Goal: Task Accomplishment & Management: Complete application form

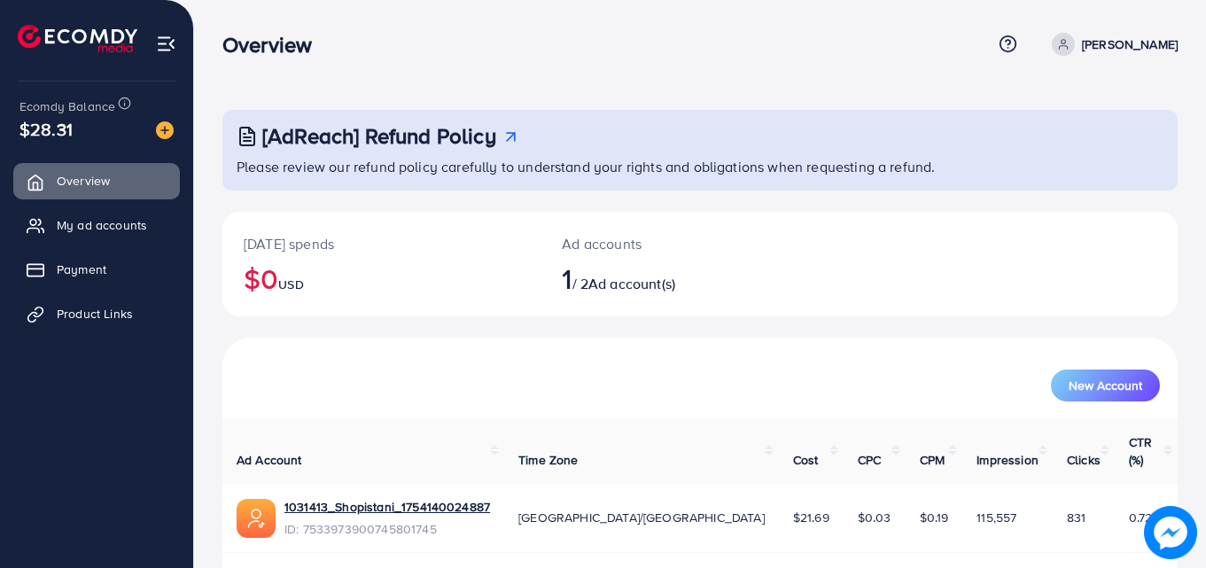
scroll to position [42, 0]
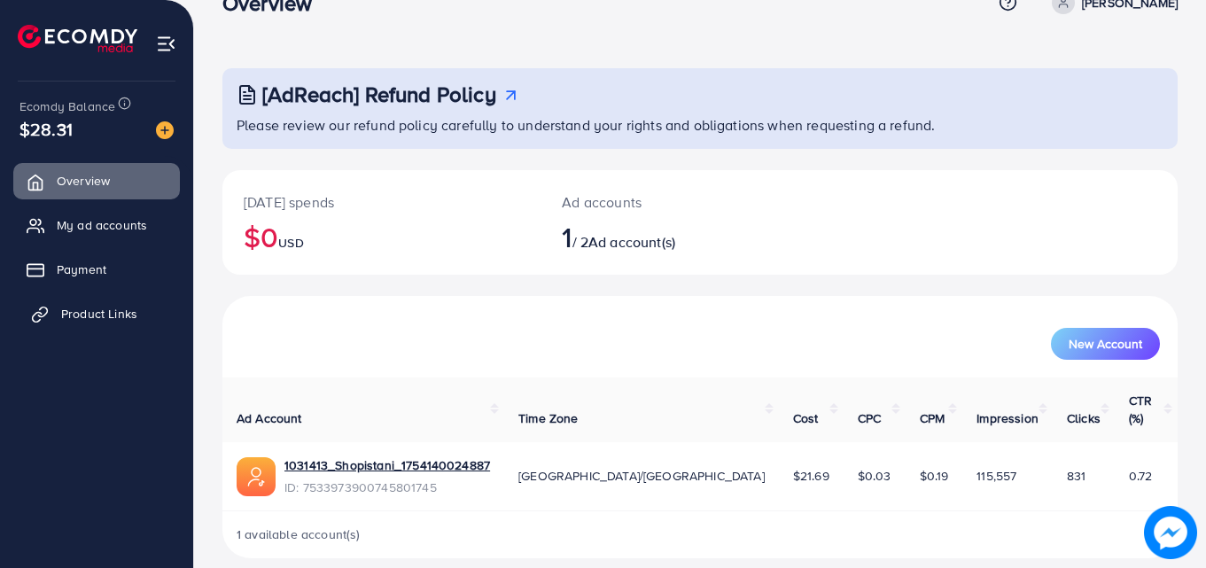
click at [96, 315] on span "Product Links" at bounding box center [99, 314] width 76 height 18
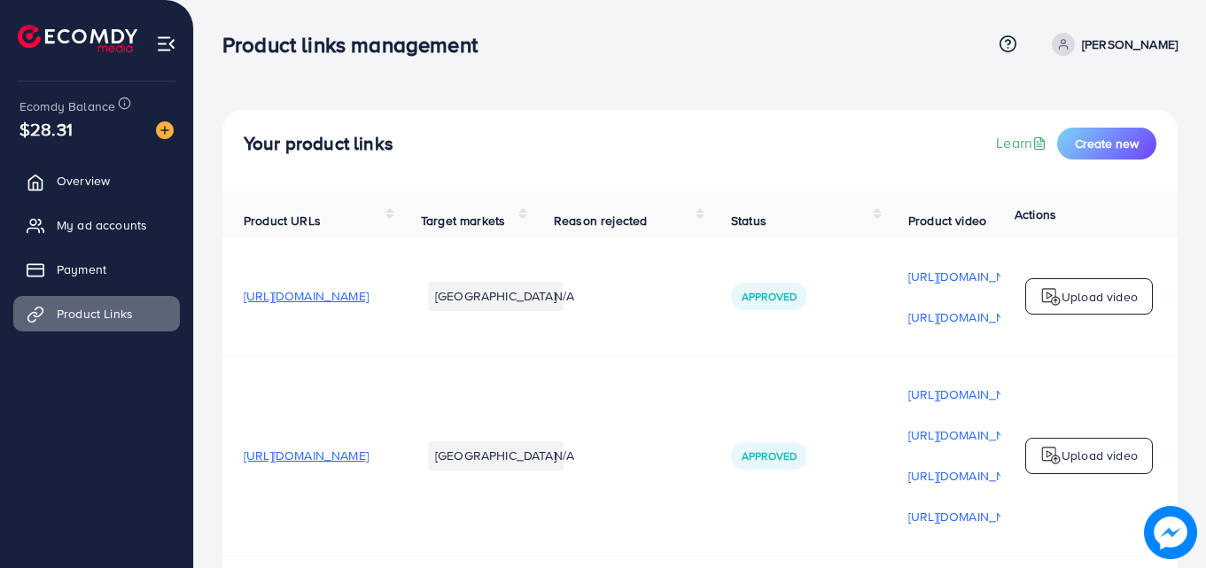
click at [678, 182] on div "Your product links Learn Create new" at bounding box center [699, 150] width 955 height 81
click at [1071, 143] on button "Create new" at bounding box center [1106, 144] width 99 height 32
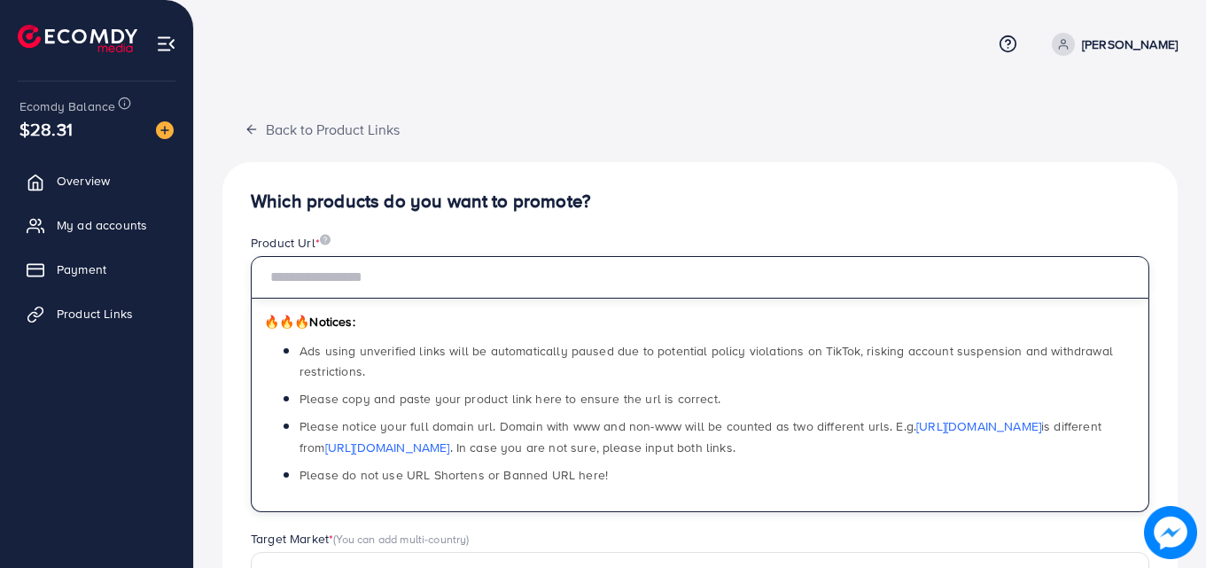
click at [490, 275] on input "text" at bounding box center [700, 277] width 898 height 43
paste input "**********"
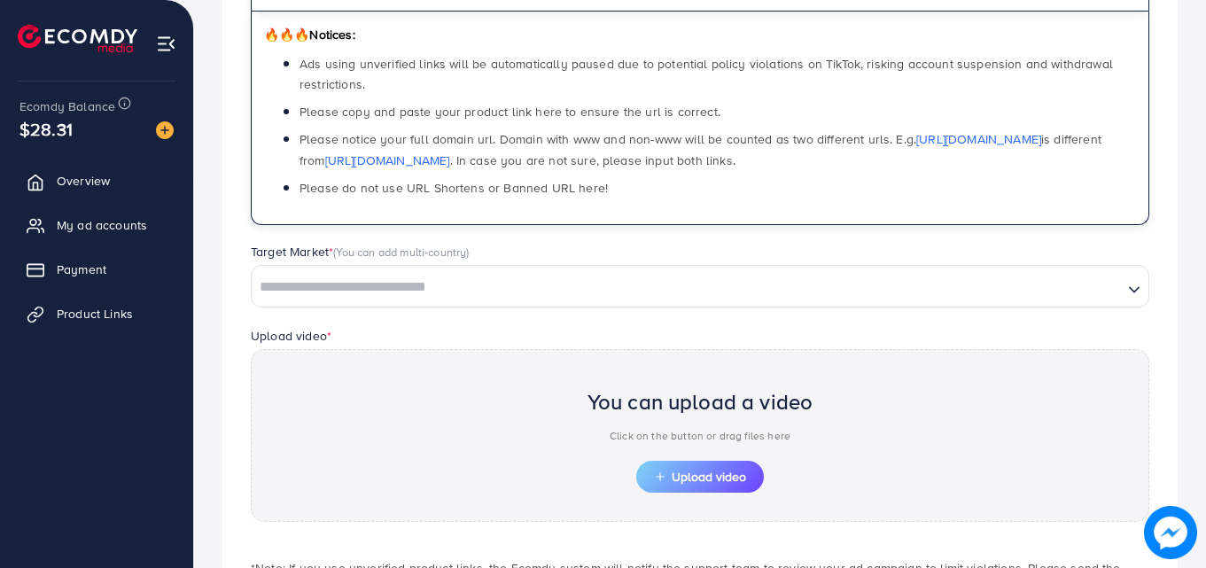
scroll to position [290, 0]
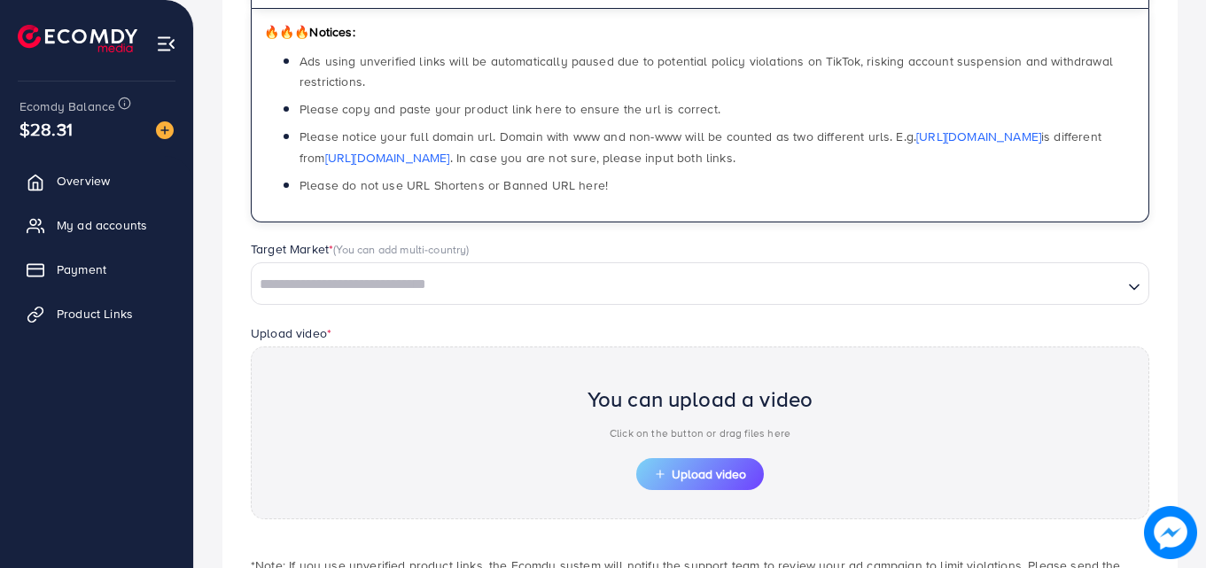
type input "**********"
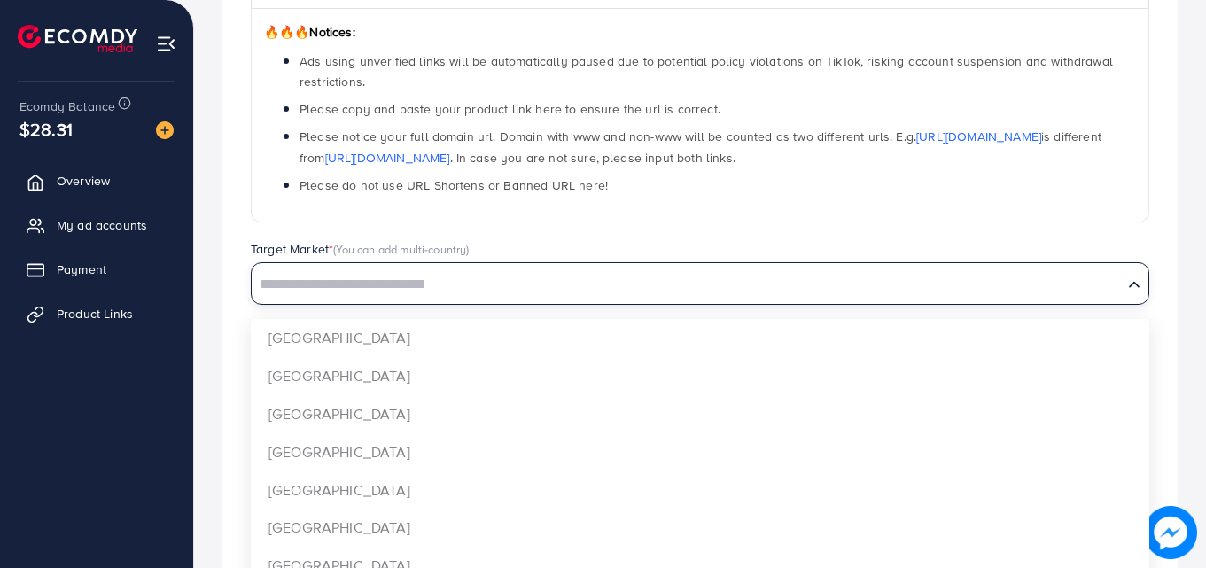
click at [373, 281] on input "Search for option" at bounding box center [686, 284] width 867 height 27
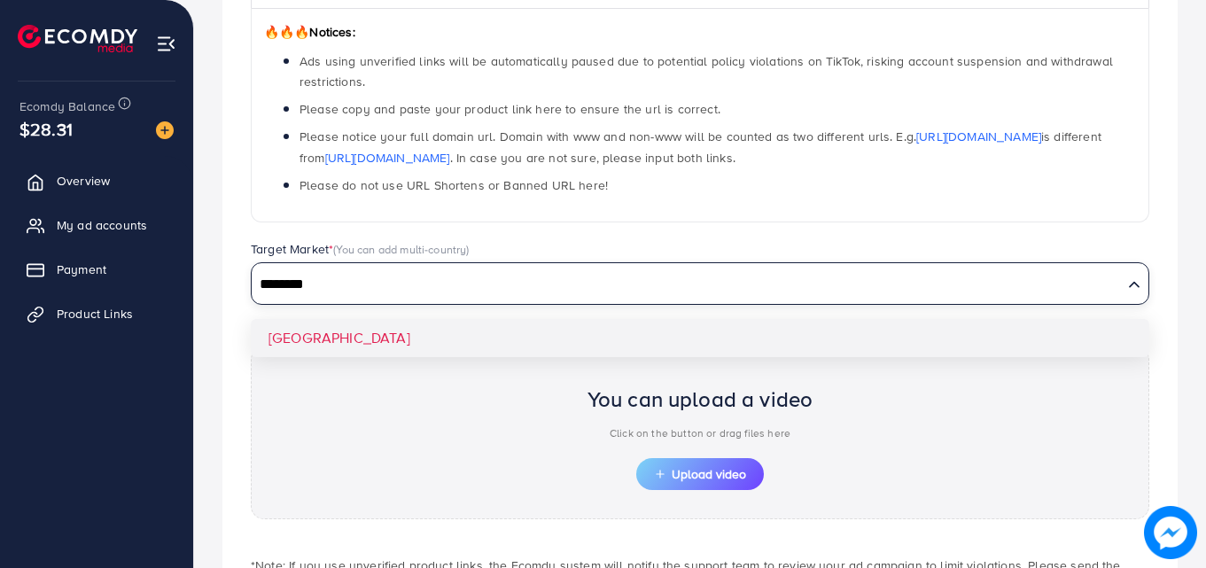
type input "********"
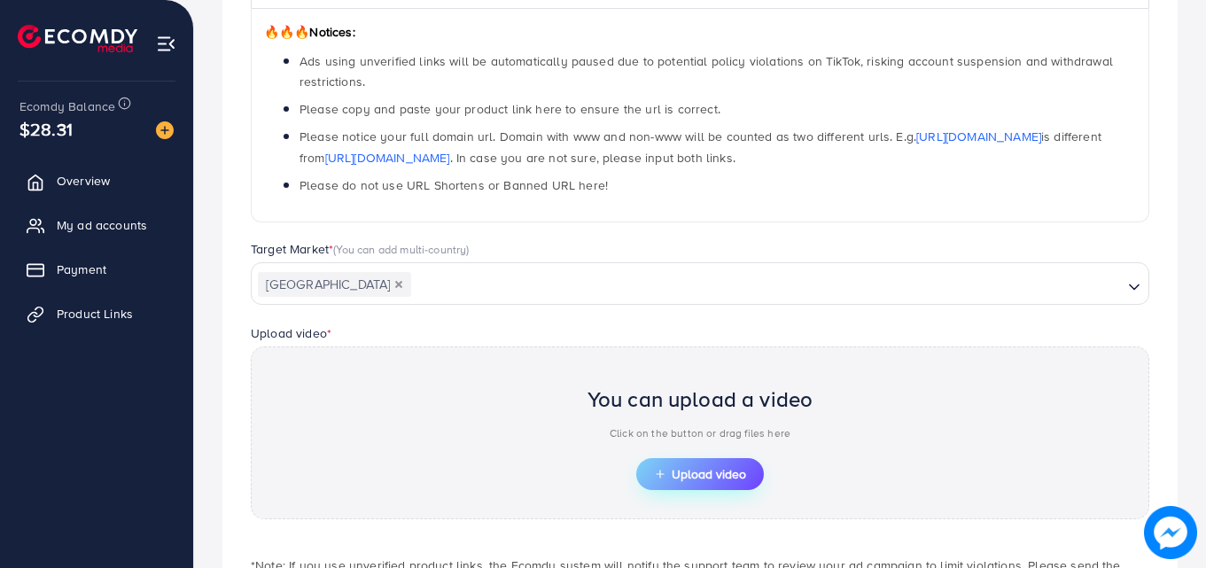
click at [671, 474] on span "Upload video" at bounding box center [700, 474] width 92 height 12
click at [664, 460] on button "Upload video" at bounding box center [700, 474] width 128 height 32
click at [713, 470] on span "Upload video" at bounding box center [700, 474] width 92 height 12
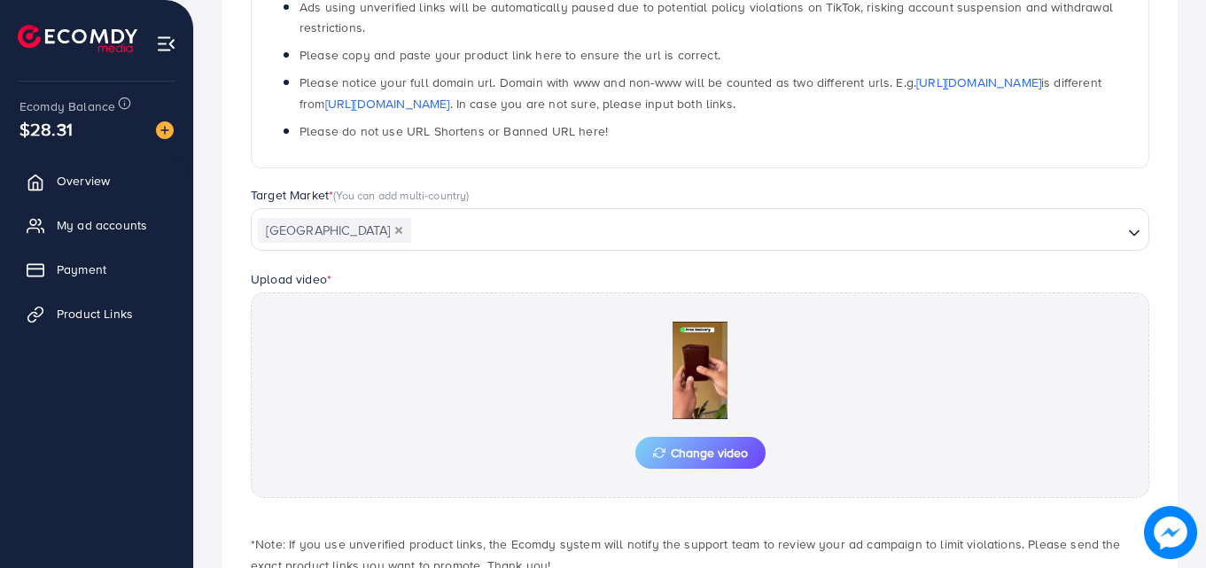
scroll to position [461, 0]
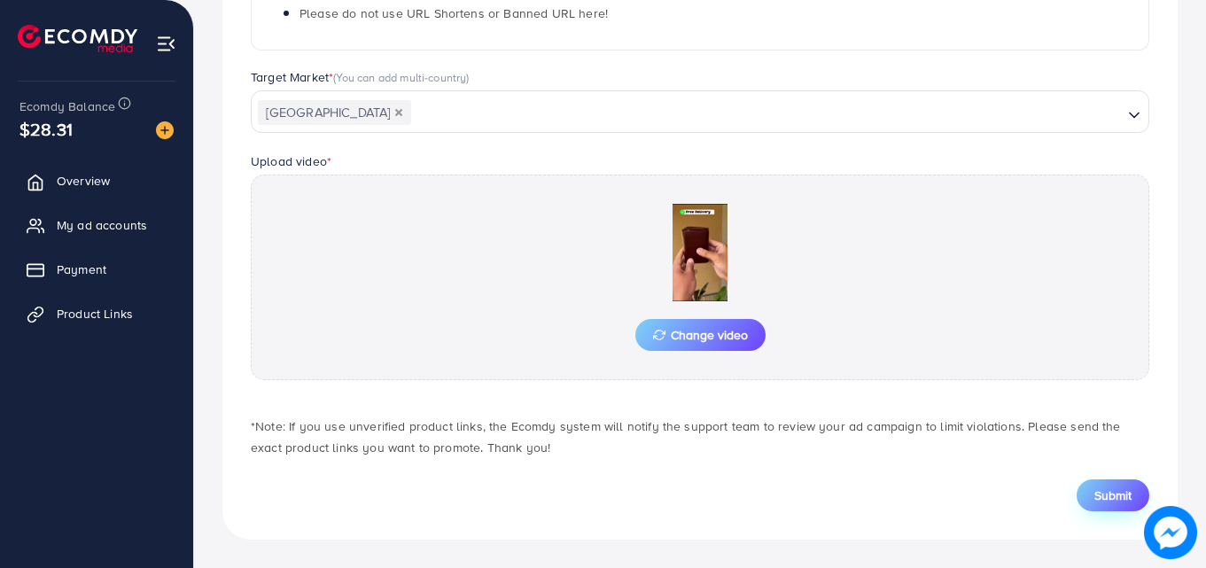
click at [1099, 500] on span "Submit" at bounding box center [1112, 495] width 37 height 18
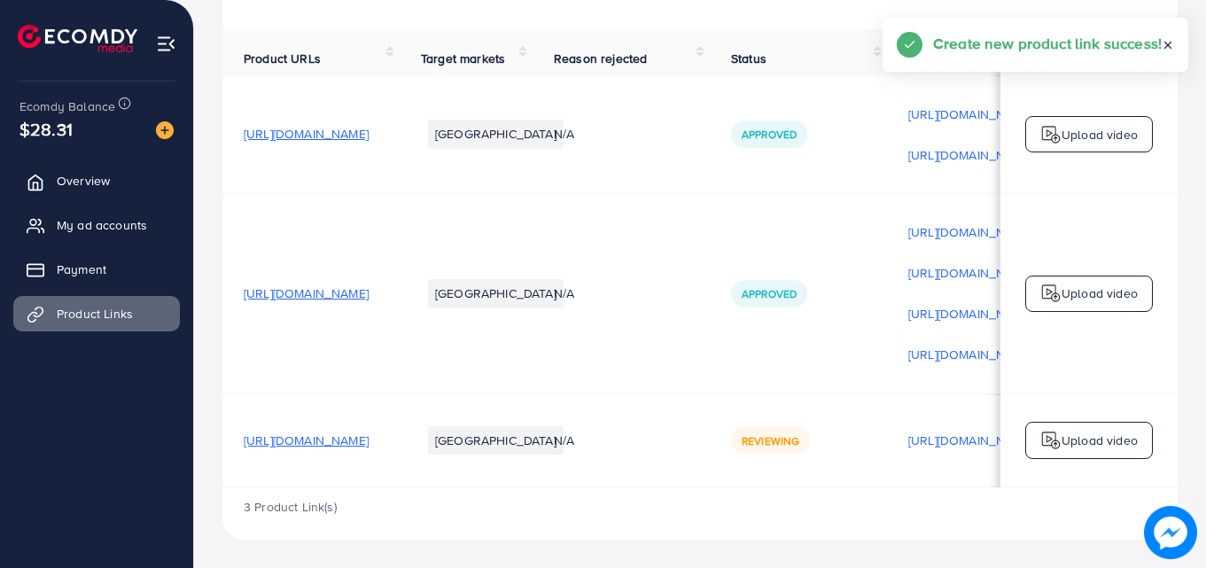
scroll to position [0, 448]
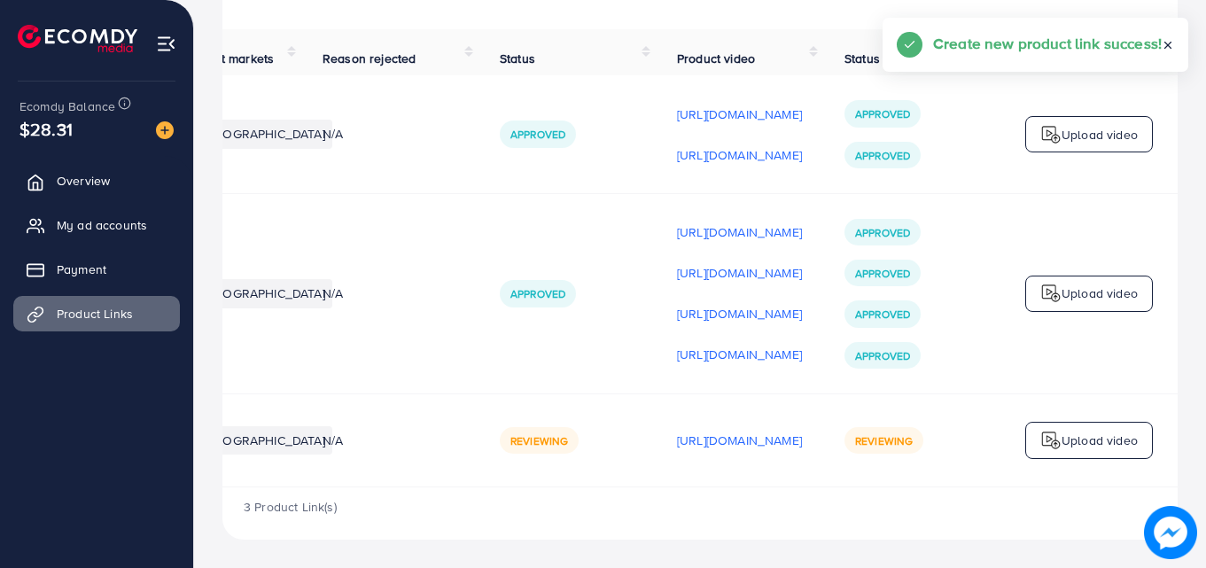
click at [1095, 430] on p "Upload video" at bounding box center [1099, 440] width 76 height 21
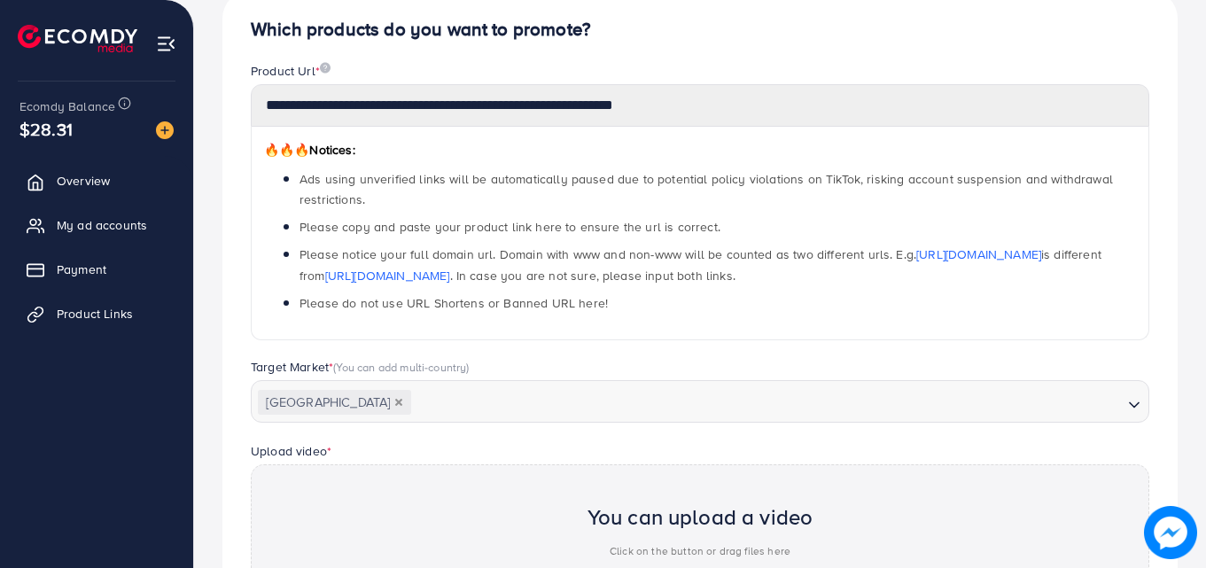
scroll to position [618, 0]
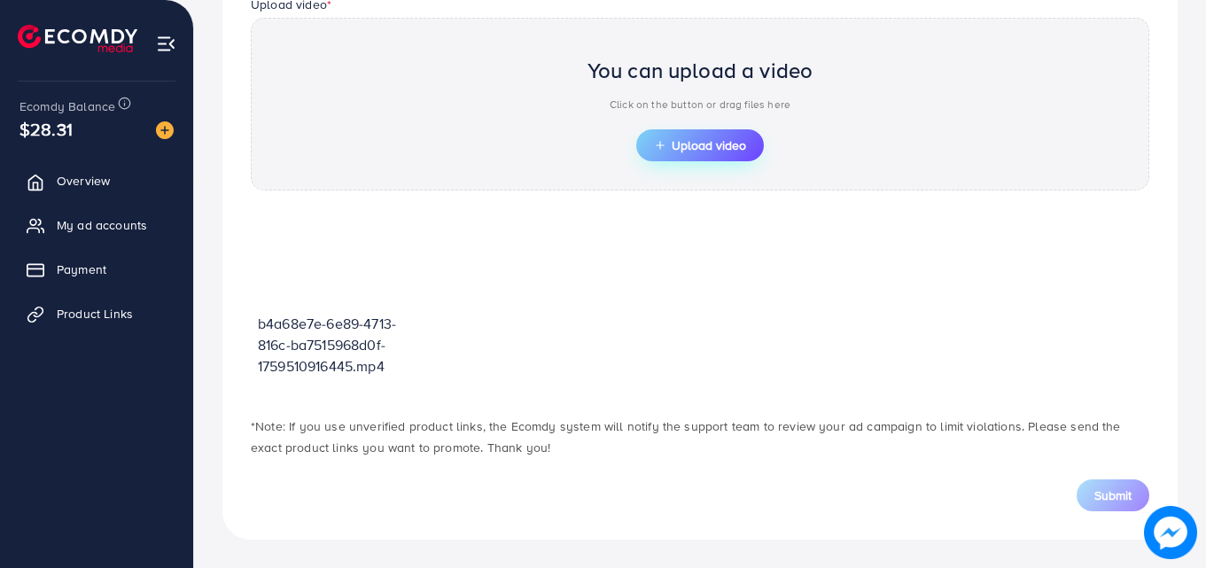
click at [717, 139] on span "Upload video" at bounding box center [700, 145] width 92 height 12
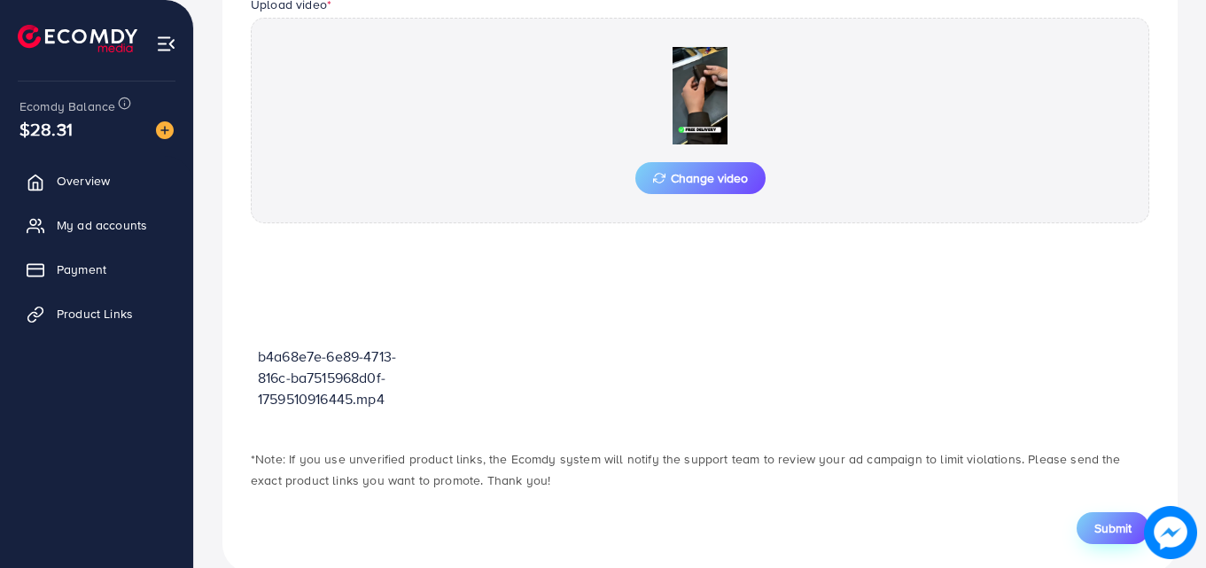
click at [1100, 534] on span "Submit" at bounding box center [1112, 528] width 37 height 18
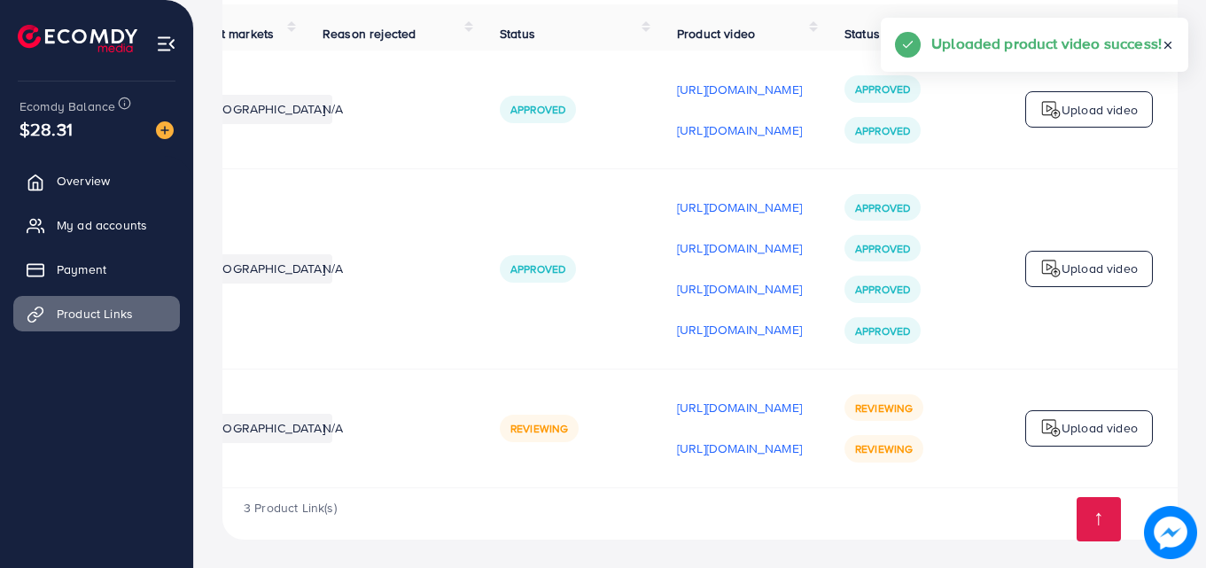
scroll to position [0, 448]
click at [1108, 424] on p "Upload video" at bounding box center [1099, 427] width 76 height 21
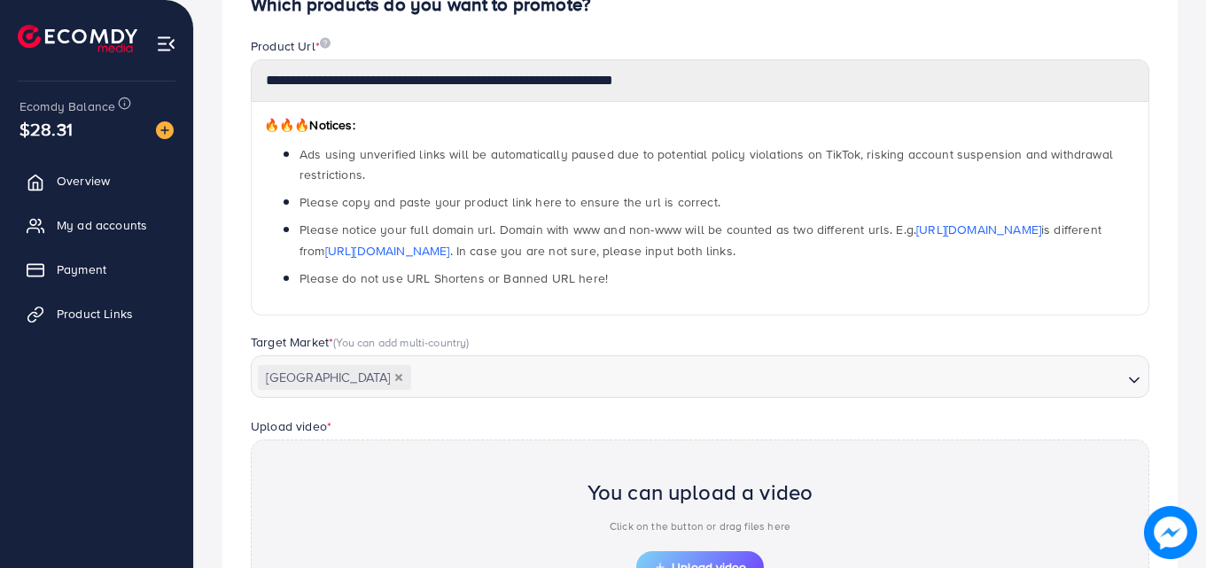
scroll to position [618, 0]
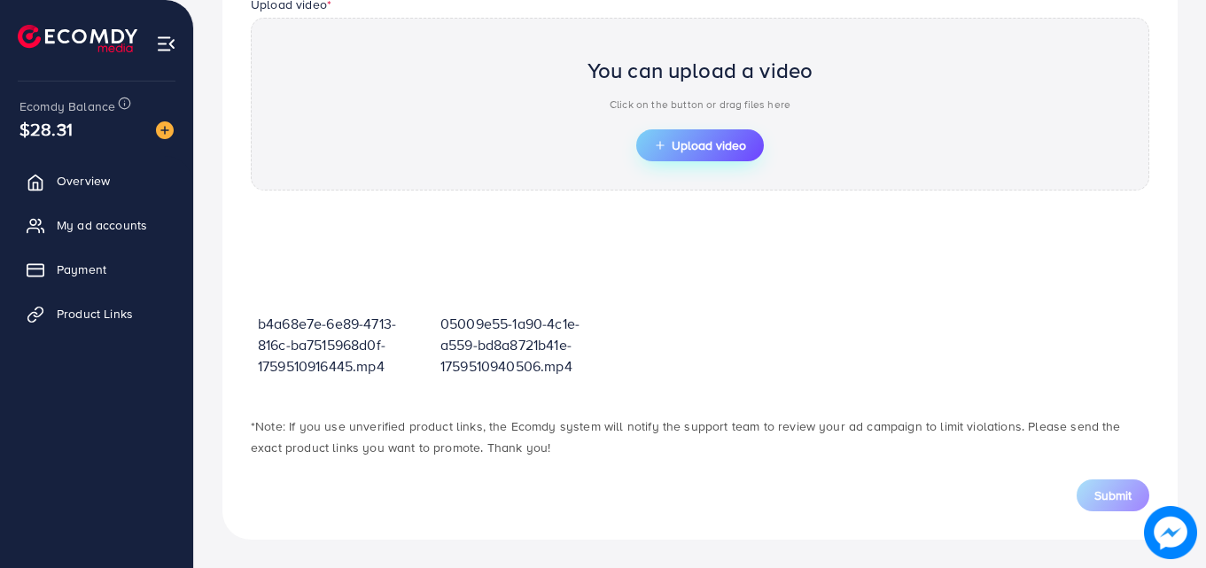
click at [695, 140] on span "Upload video" at bounding box center [700, 145] width 92 height 12
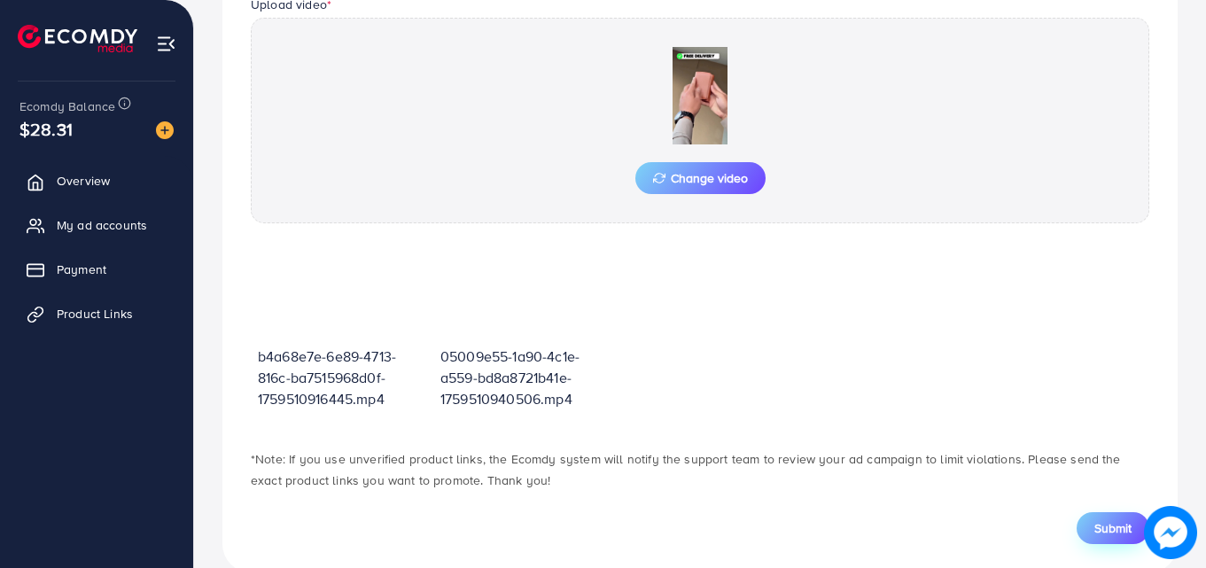
click at [1113, 527] on span "Submit" at bounding box center [1112, 528] width 37 height 18
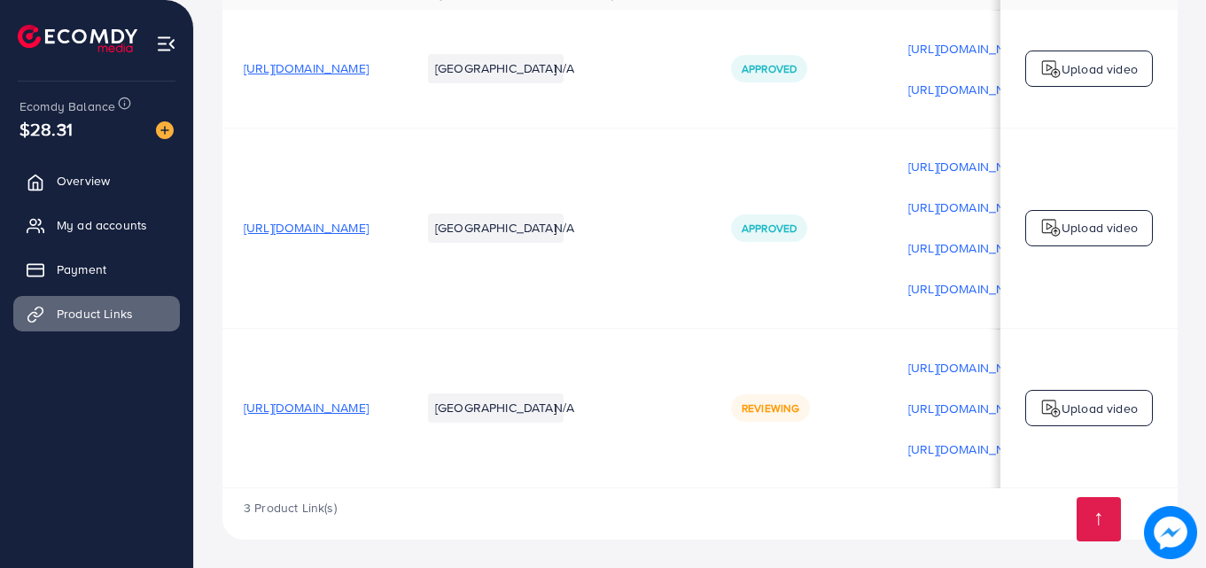
scroll to position [0, 448]
